Goal: Transaction & Acquisition: Obtain resource

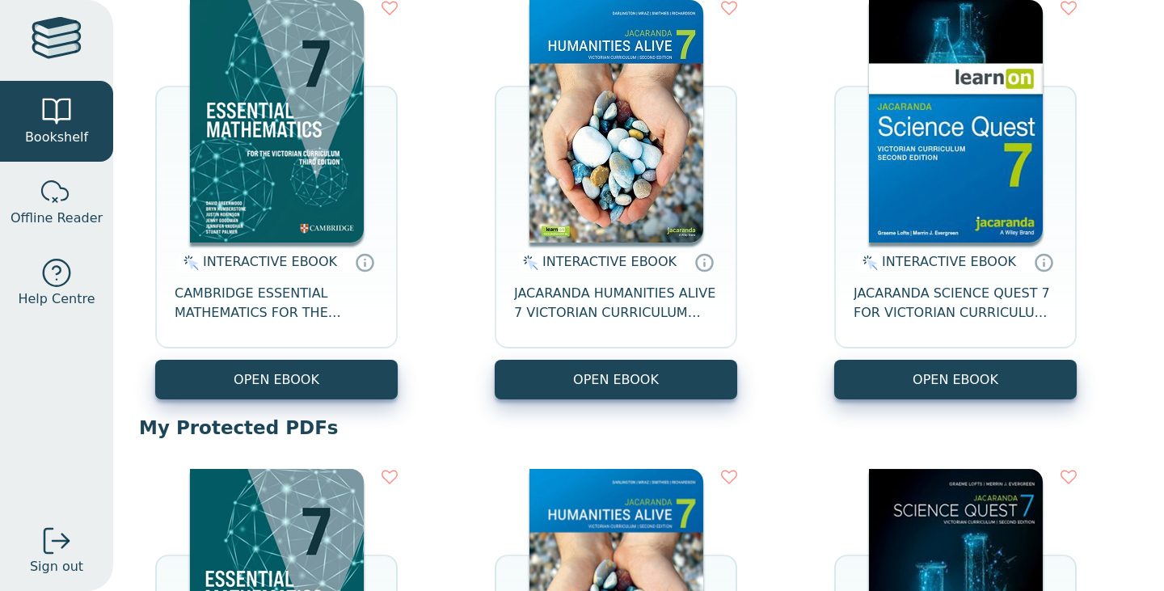
scroll to position [223, 0]
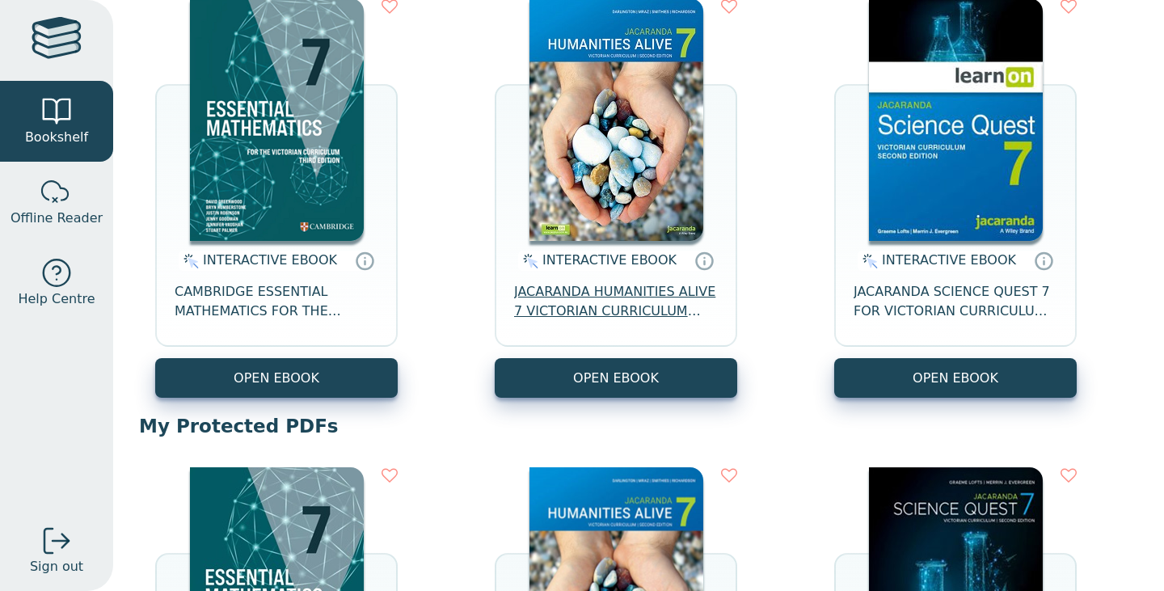
click at [612, 310] on span "JACARANDA HUMANITIES ALIVE 7 VICTORIAN CURRICULUM LEARNON EBOOK 2E" at bounding box center [616, 301] width 204 height 39
click at [618, 301] on span "JACARANDA HUMANITIES ALIVE 7 VICTORIAN CURRICULUM LEARNON EBOOK 2E" at bounding box center [616, 301] width 204 height 39
